Goal: Ask a question

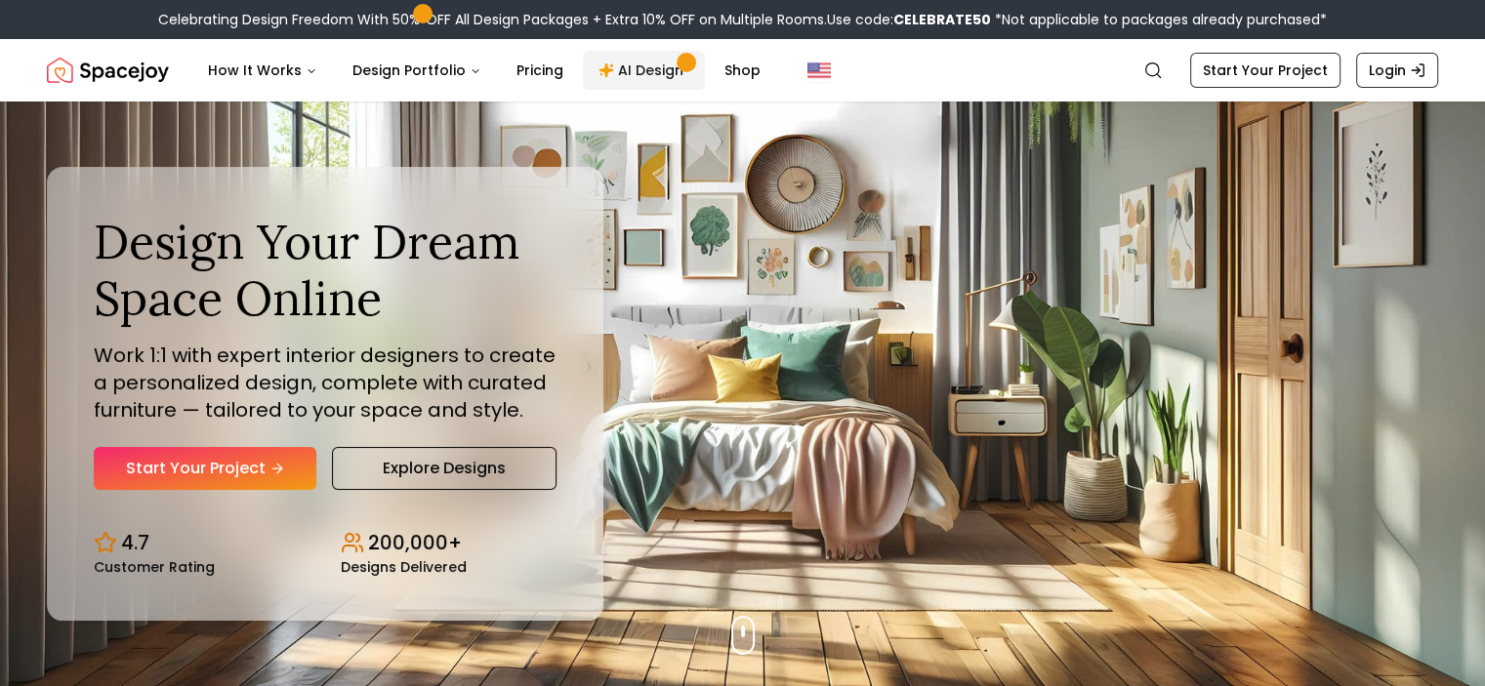
click at [605, 73] on link "AI Design" at bounding box center [644, 70] width 122 height 39
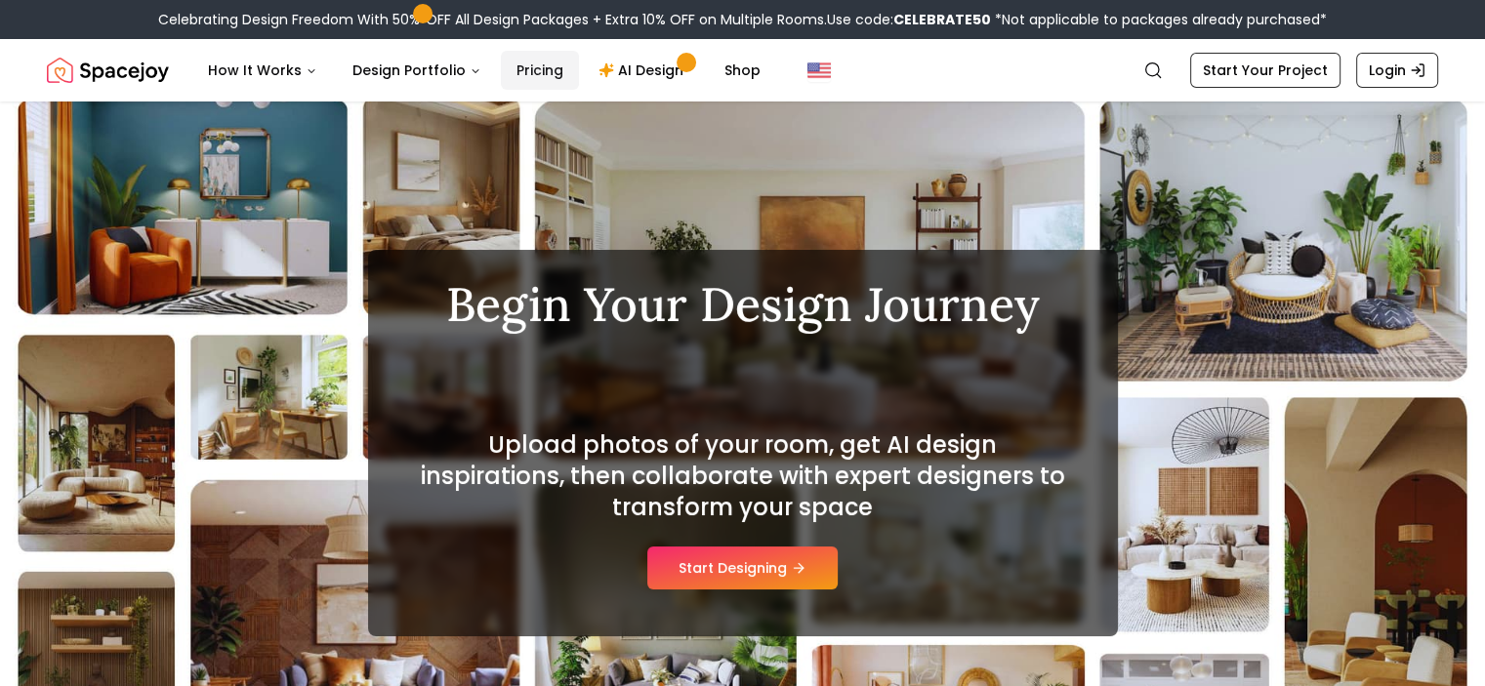
click at [535, 70] on link "Pricing" at bounding box center [540, 70] width 78 height 39
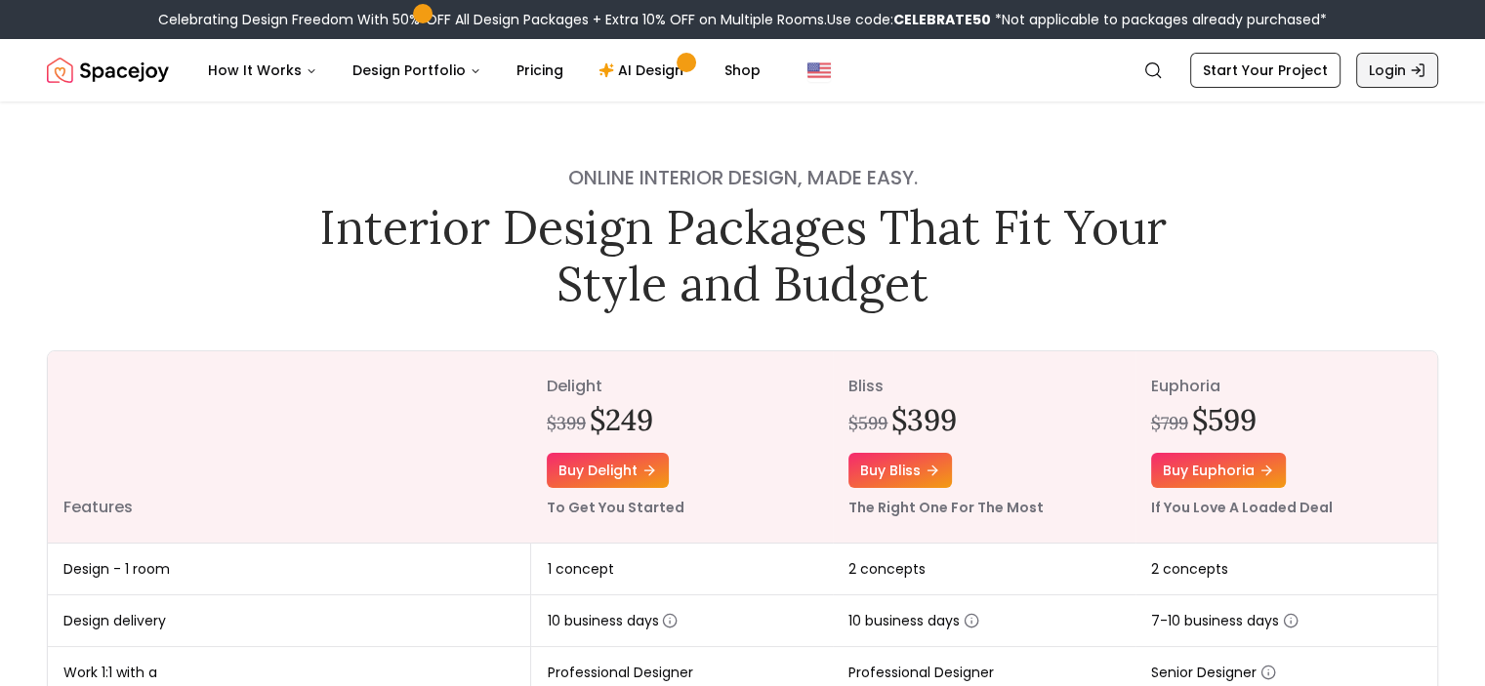
click at [1371, 78] on link "Login" at bounding box center [1397, 70] width 82 height 35
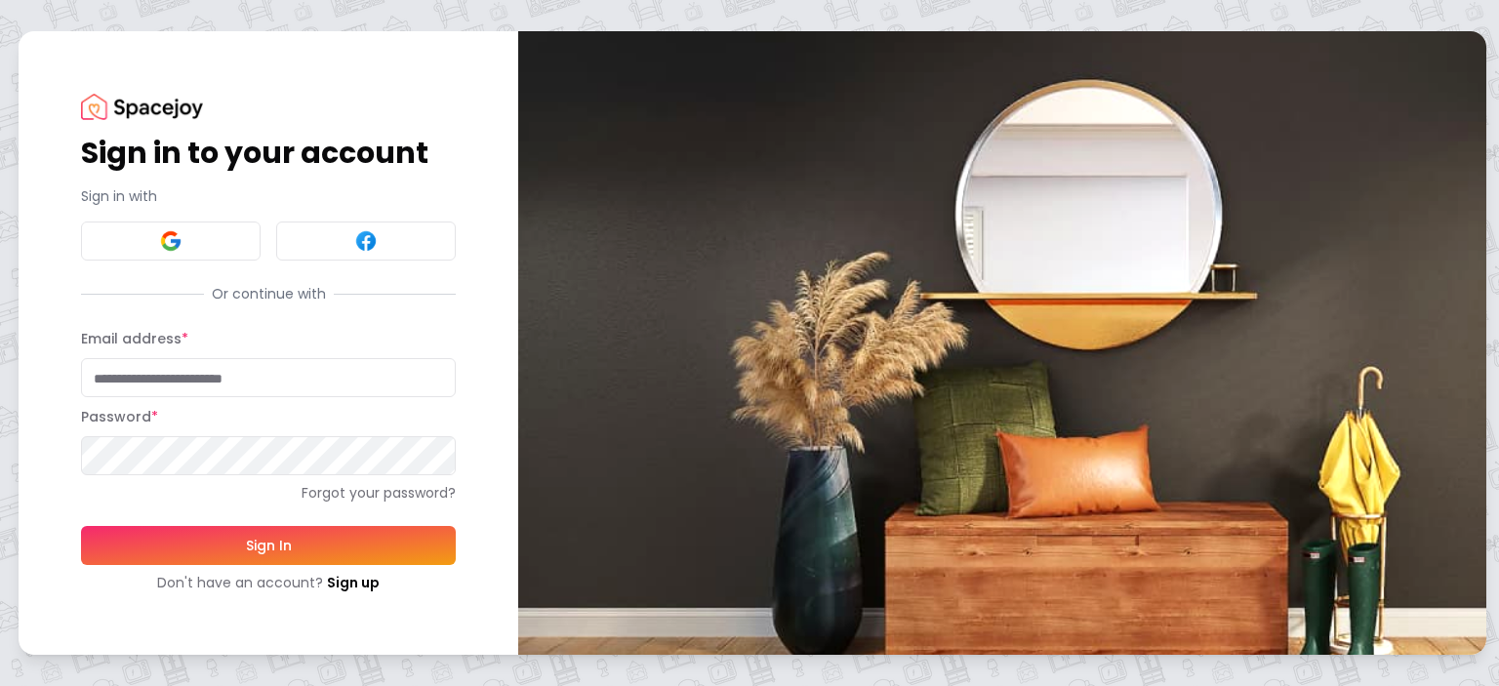
type input "**********"
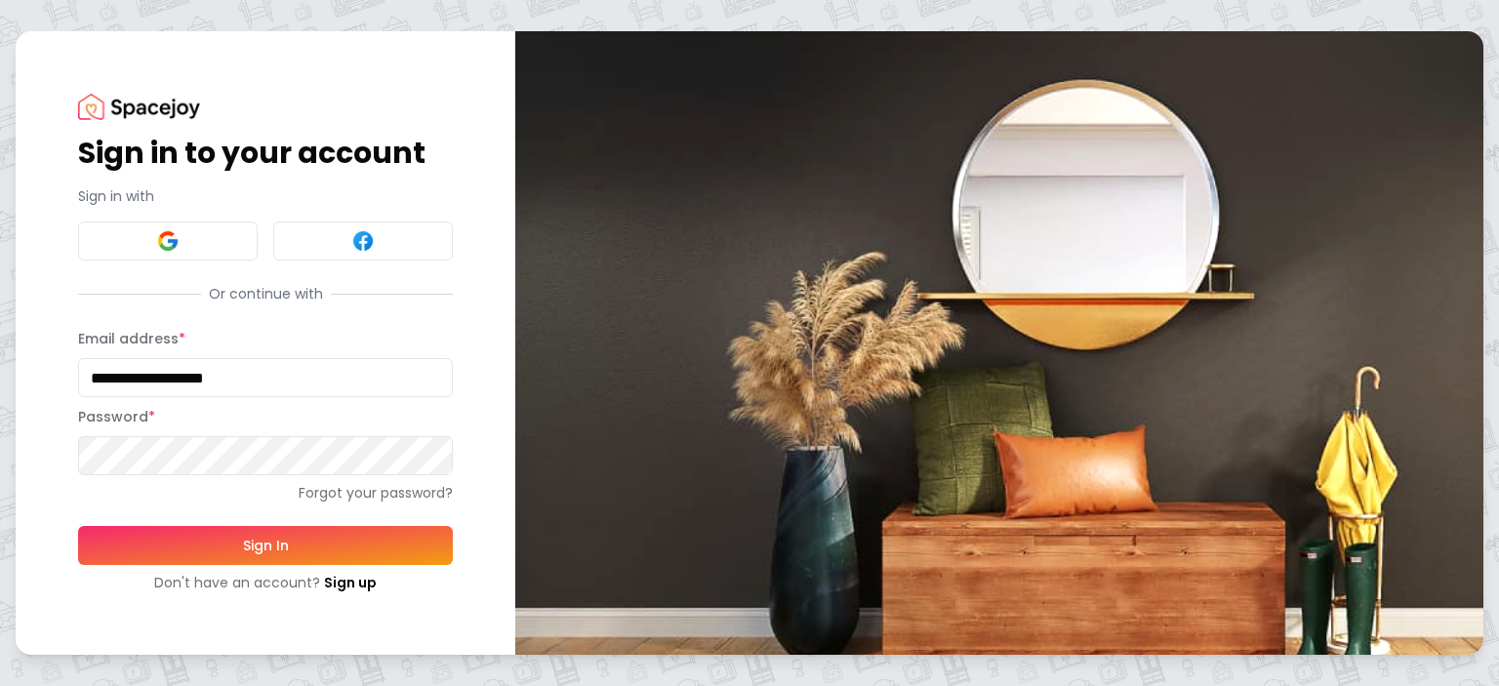
click at [225, 564] on button "Sign In" at bounding box center [265, 545] width 375 height 39
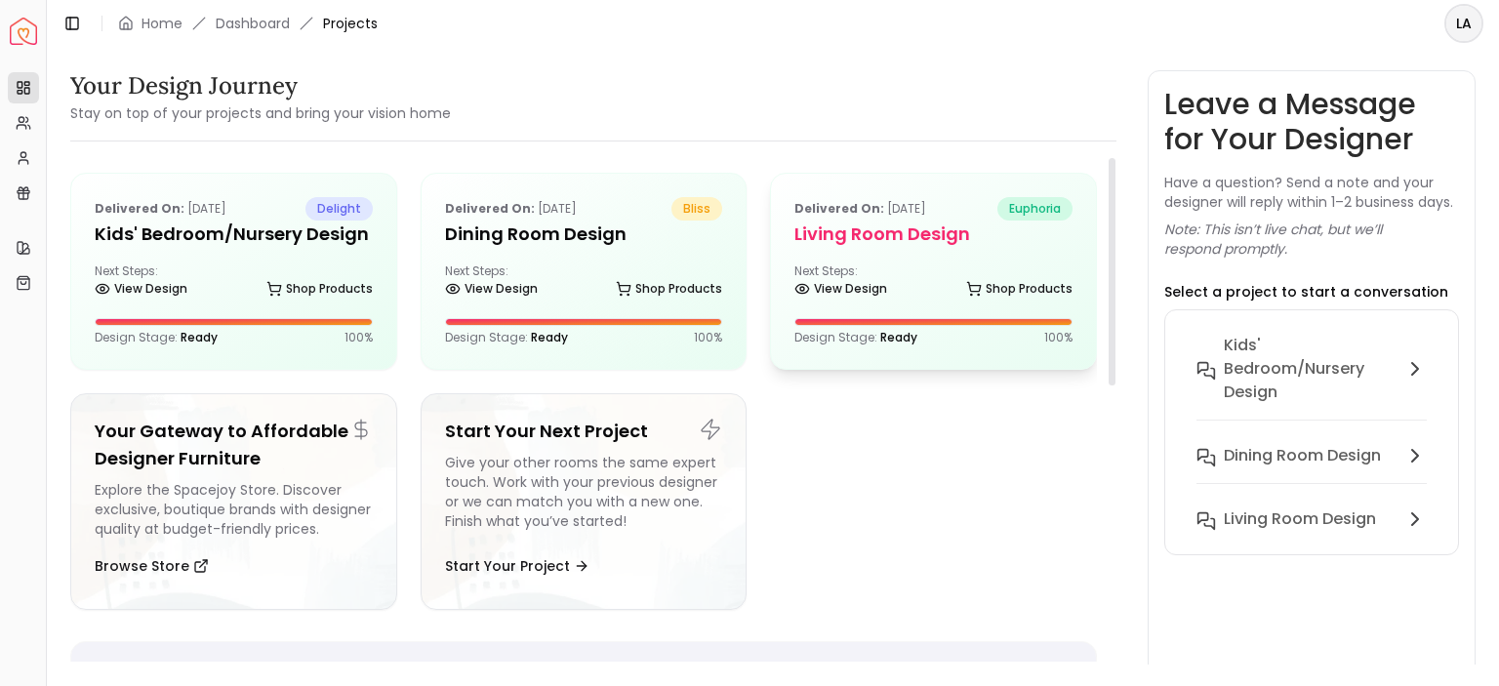
click at [875, 304] on div "Delivered on: Feb 04, 2022 euphoria Living Room Design Next Steps: View Design …" at bounding box center [933, 271] width 325 height 195
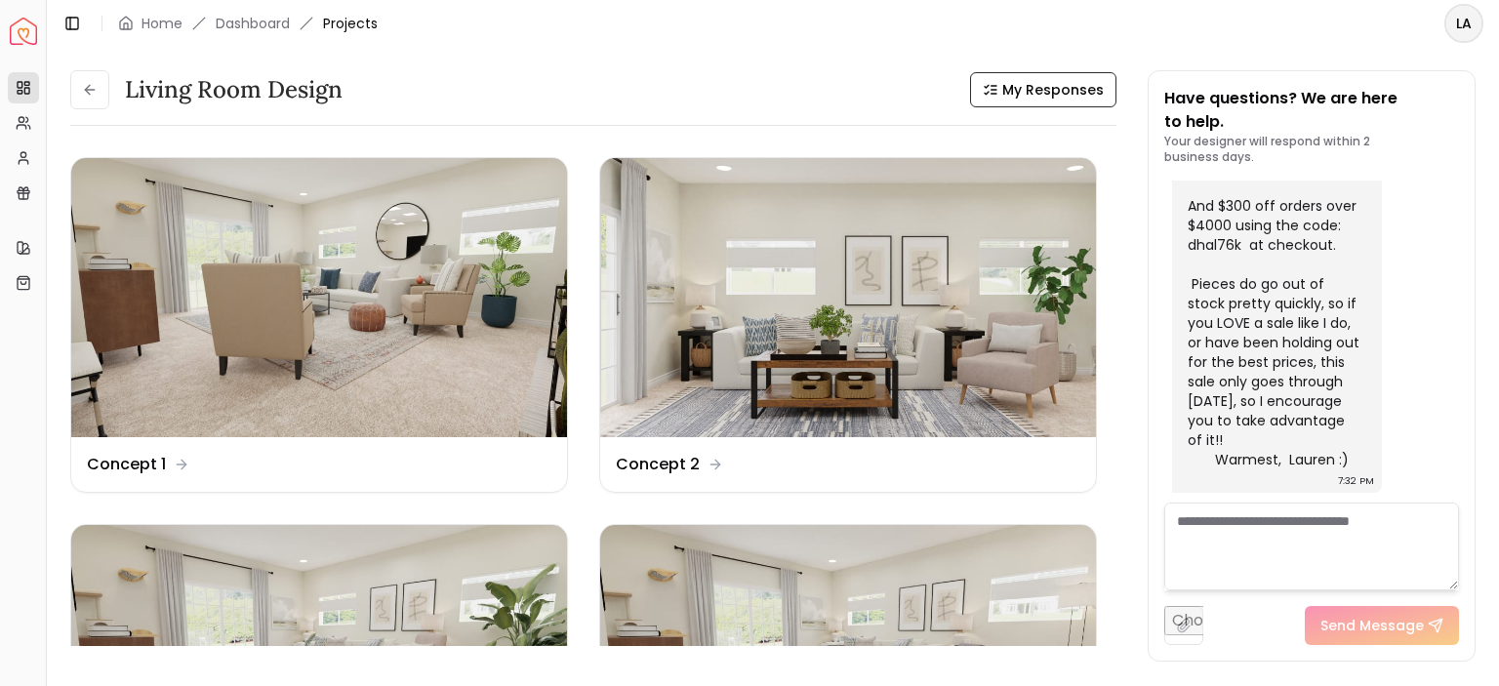
scroll to position [4554, 0]
click at [1258, 538] on textarea at bounding box center [1312, 547] width 295 height 88
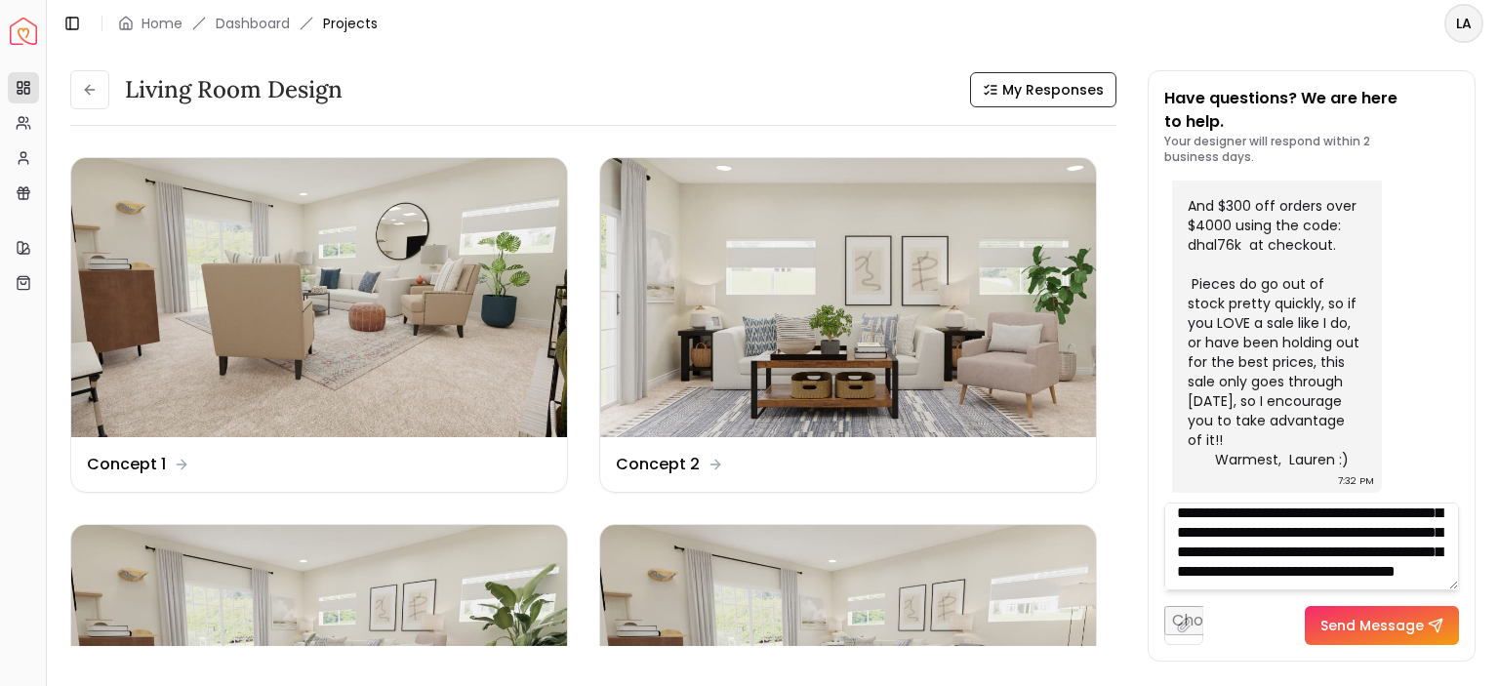
scroll to position [78, 0]
type textarea "**********"
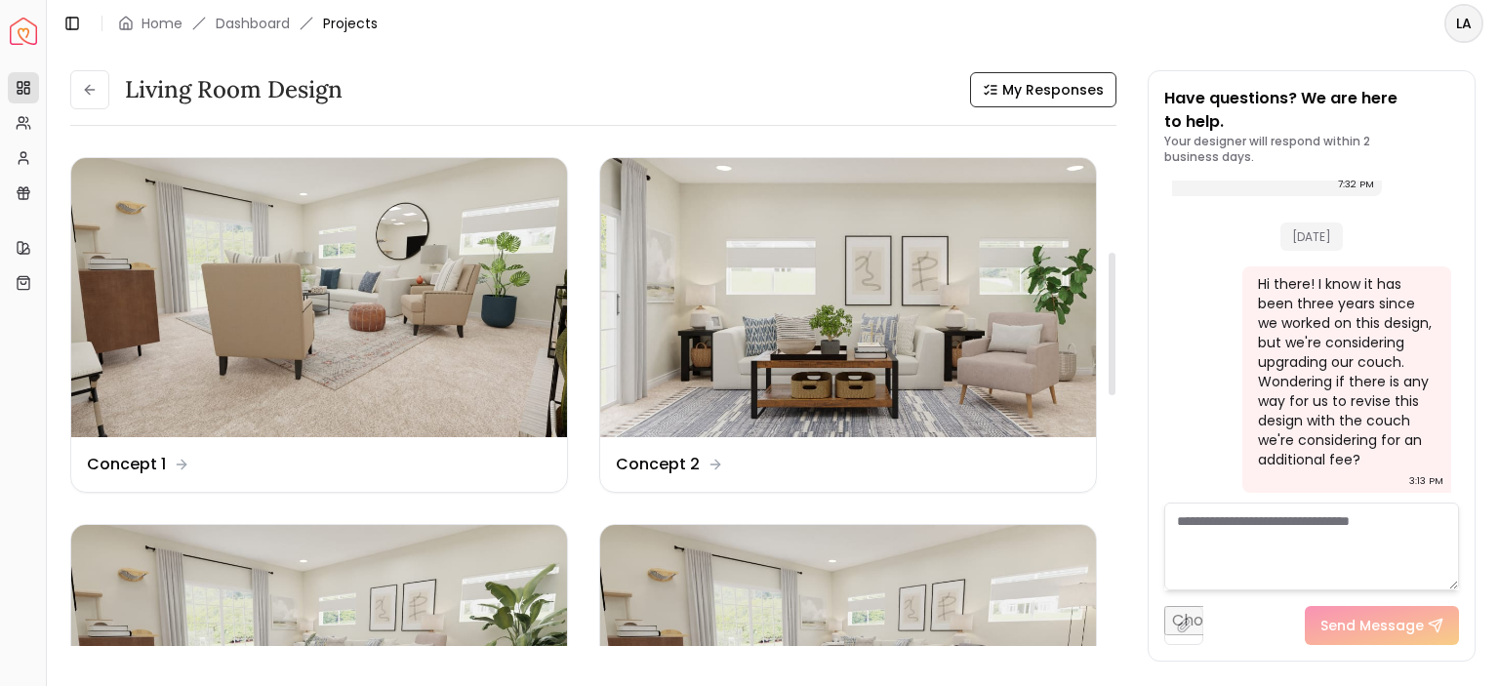
scroll to position [488, 0]
